Goal: Find specific page/section: Find specific page/section

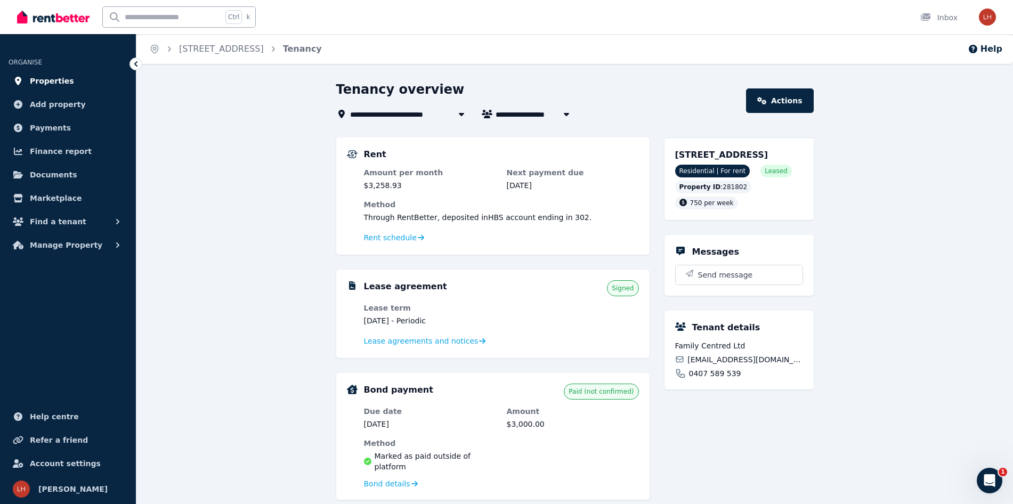
click at [51, 77] on span "Properties" at bounding box center [52, 81] width 44 height 13
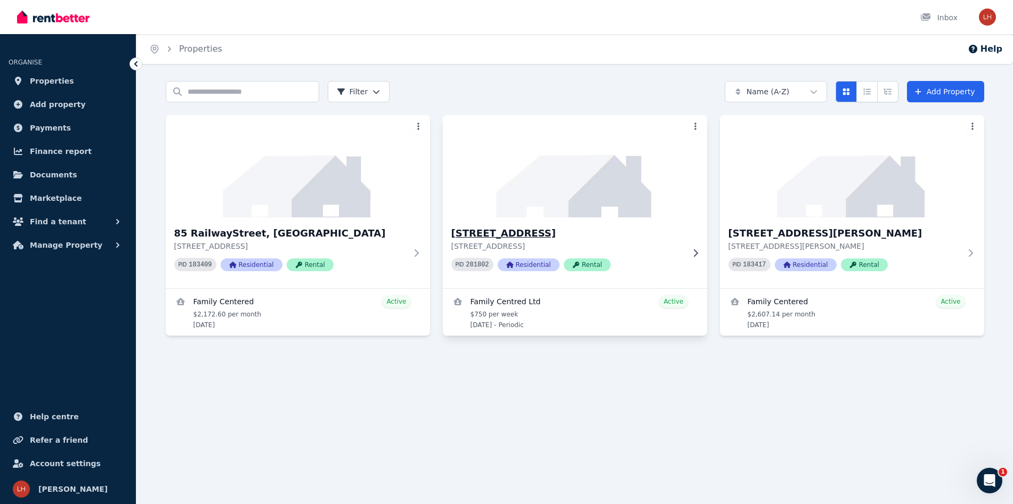
click at [584, 192] on img at bounding box center [575, 166] width 278 height 108
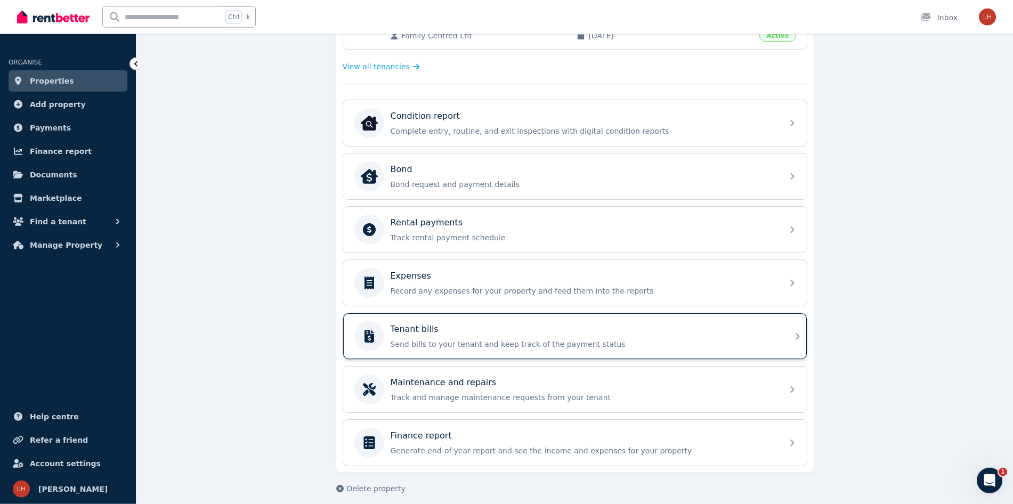
scroll to position [299, 0]
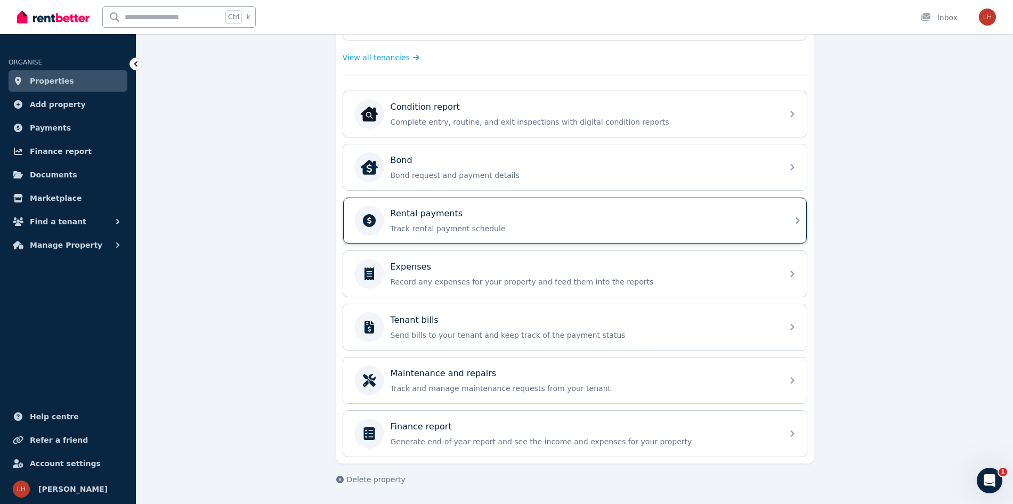
click at [523, 222] on div "Rental payments Track rental payment schedule" at bounding box center [583, 220] width 386 height 27
